Goal: Task Accomplishment & Management: Manage account settings

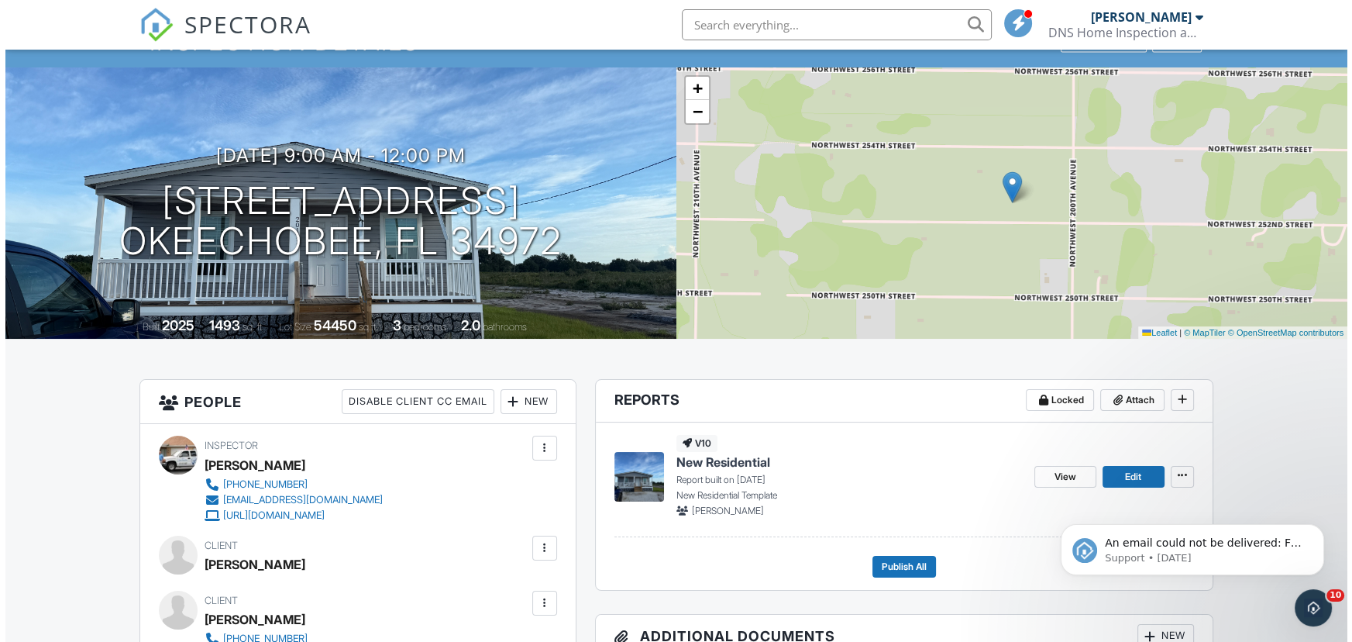
scroll to position [188, 0]
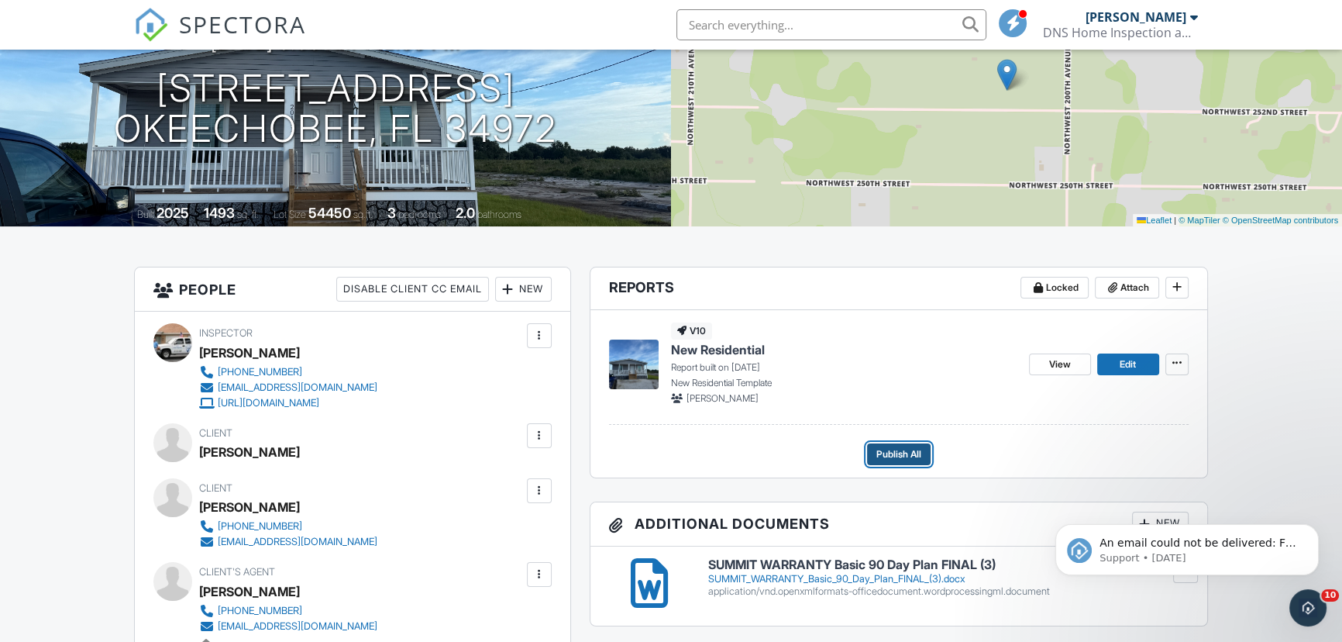
click at [891, 452] on span "Publish All" at bounding box center [898, 453] width 45 height 15
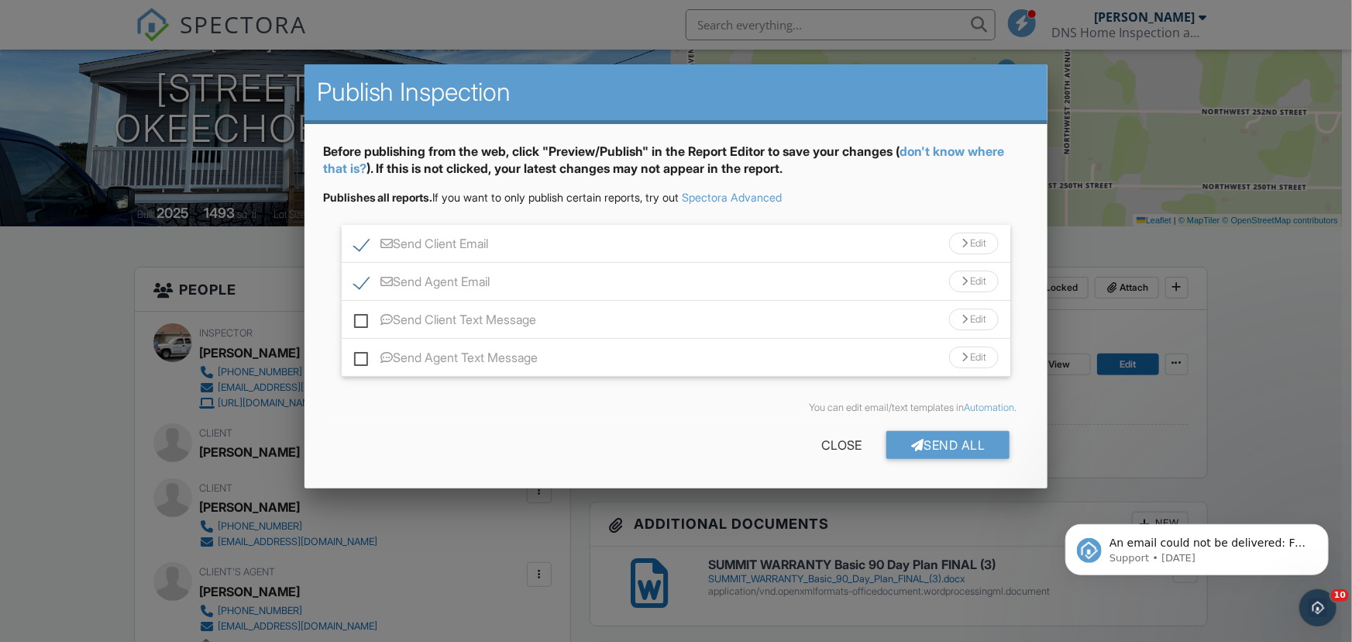
click at [938, 436] on div "Send All" at bounding box center [948, 445] width 124 height 28
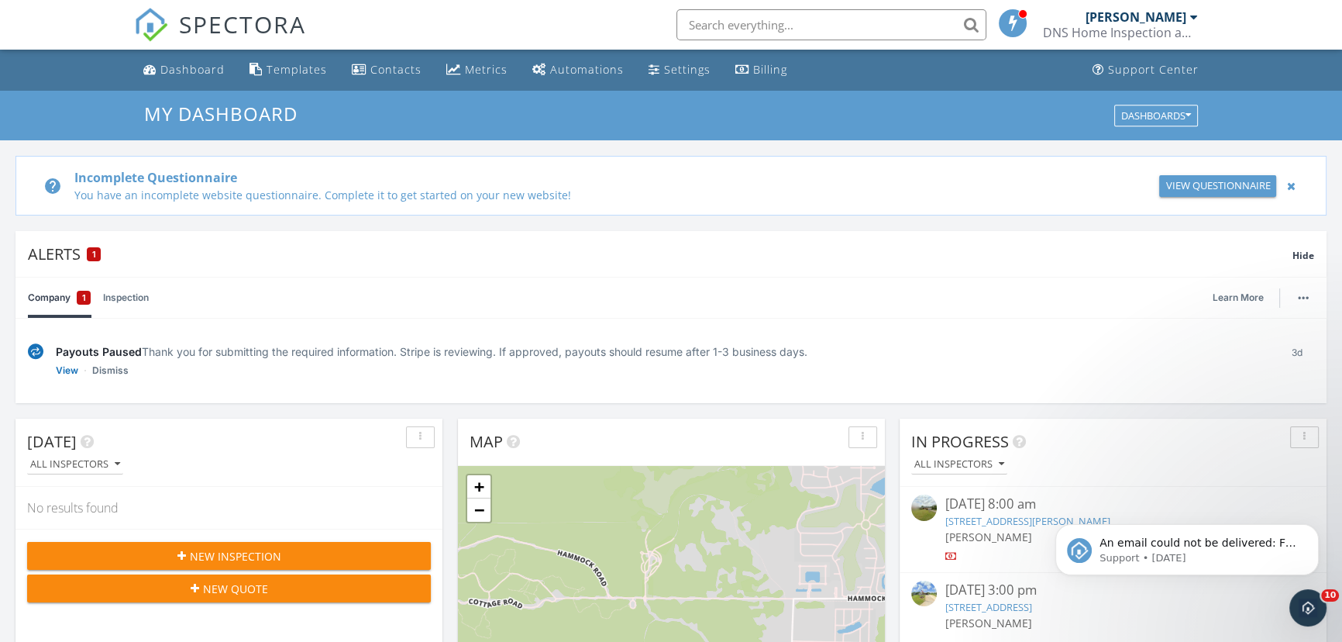
click at [752, 12] on input "text" at bounding box center [831, 24] width 310 height 31
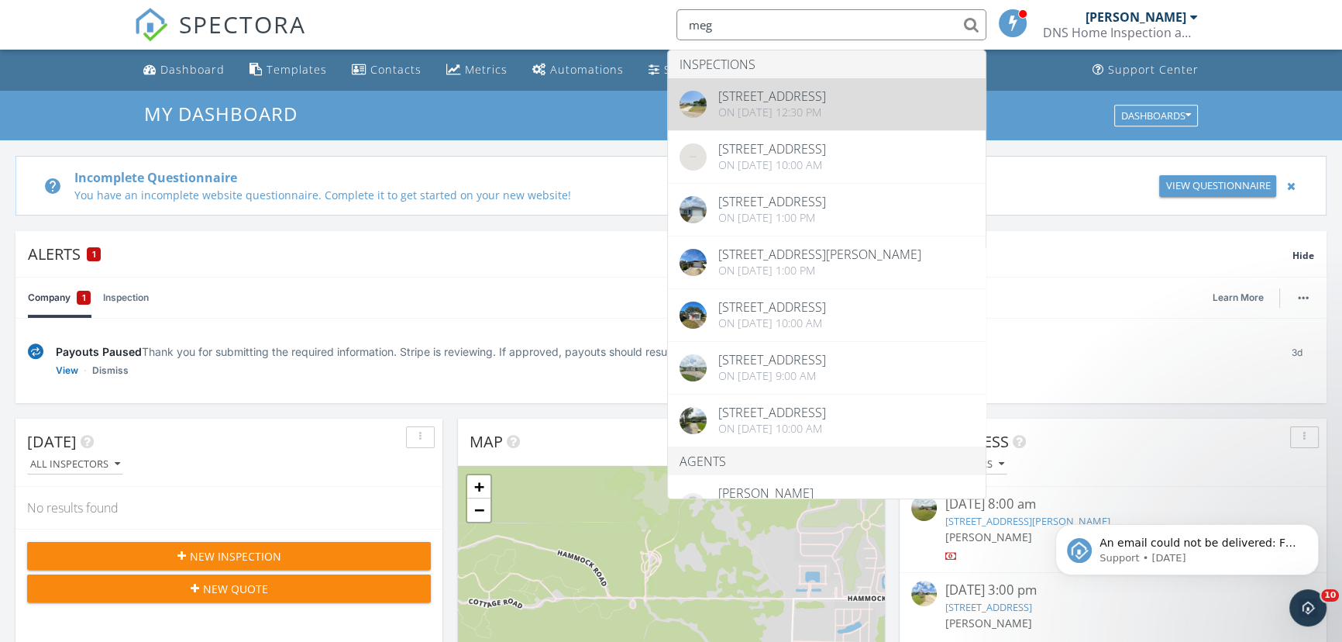
type input "meg"
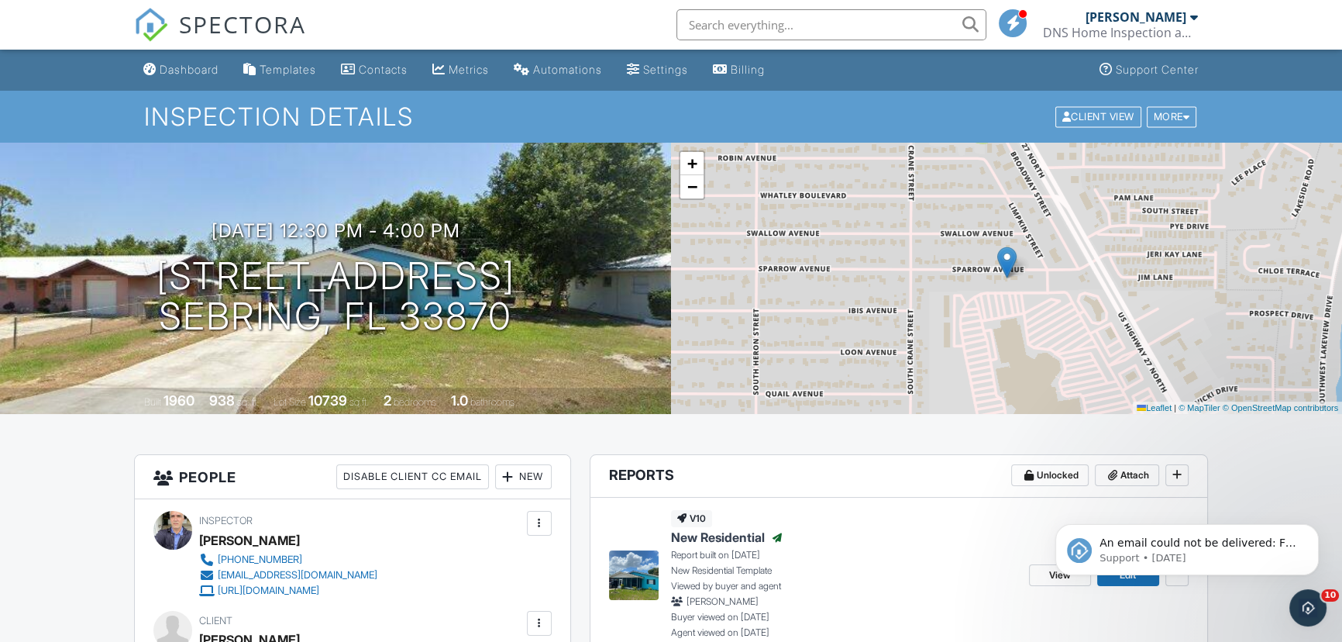
click at [728, 22] on input "text" at bounding box center [831, 24] width 310 height 31
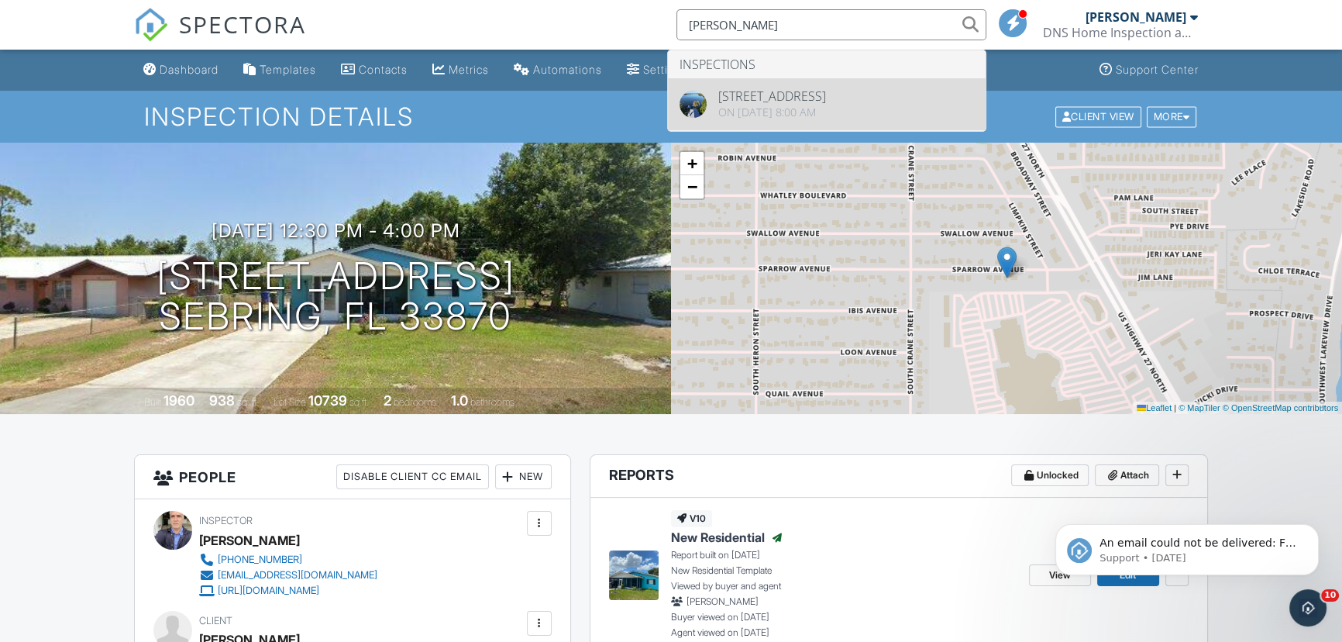
type input "bakos"
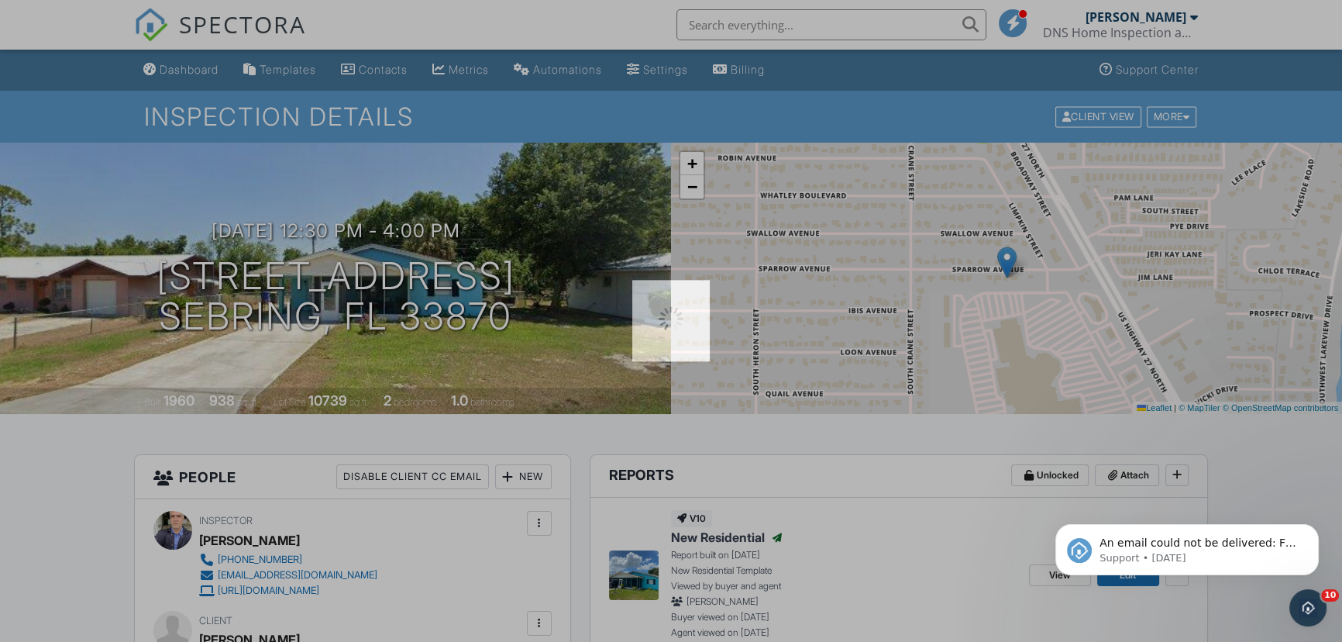
click at [795, 108] on div at bounding box center [671, 321] width 1342 height 642
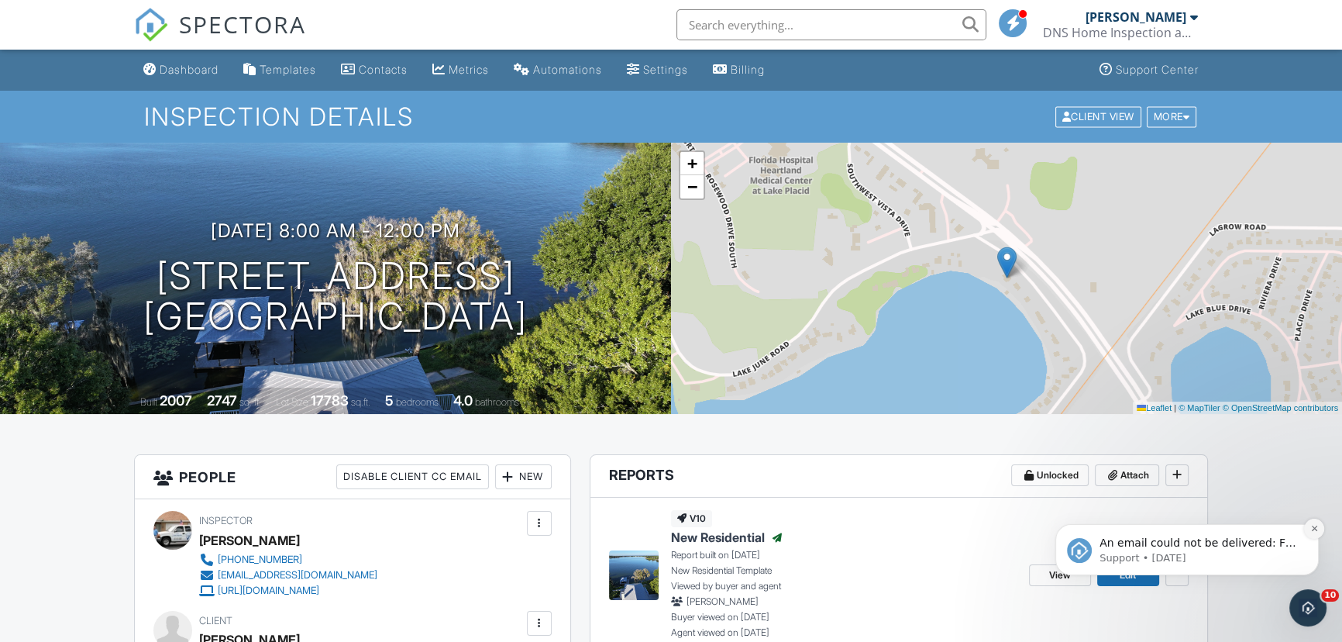
click at [1311, 524] on icon "Dismiss notification" at bounding box center [1314, 528] width 9 height 9
